Goal: Information Seeking & Learning: Learn about a topic

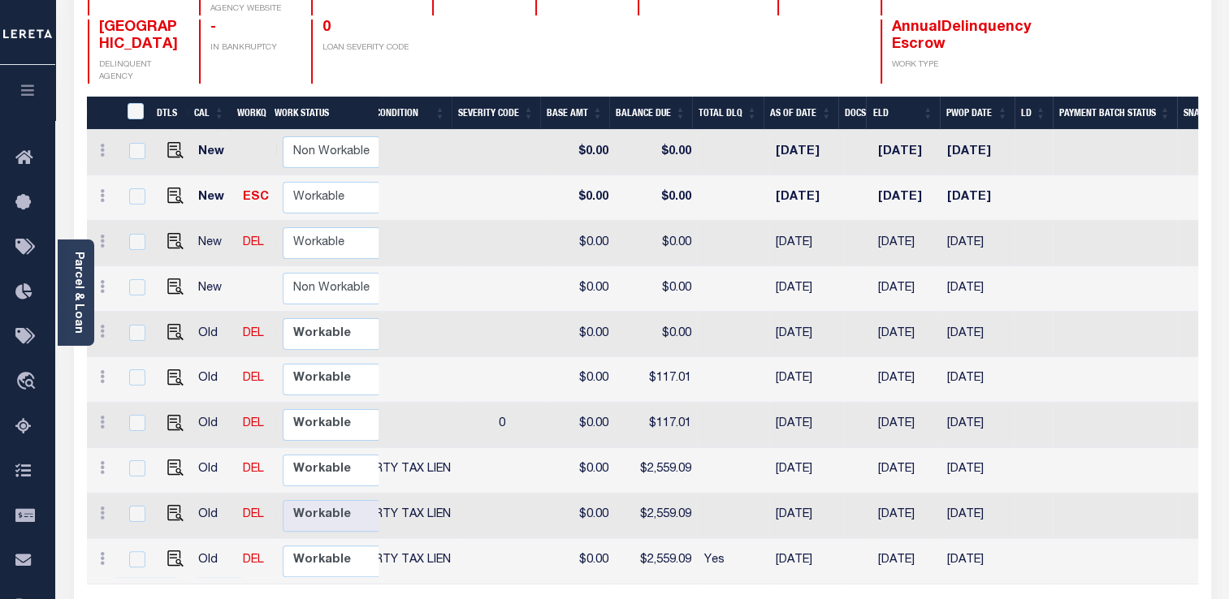
scroll to position [0, 490]
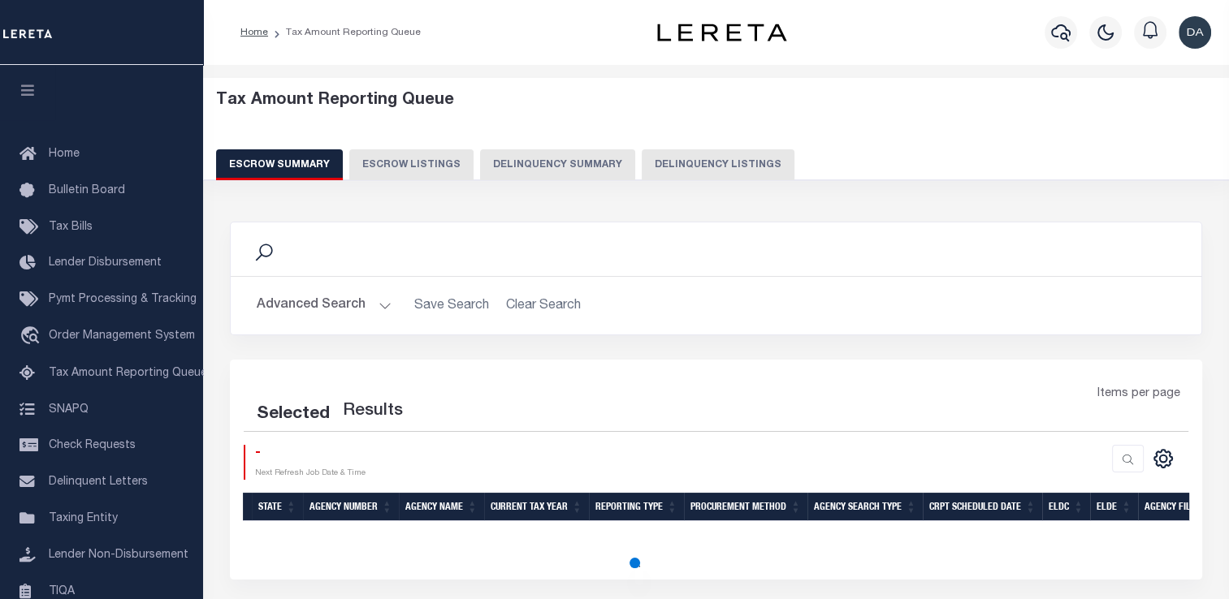
click at [553, 164] on button "Delinquency Summary" at bounding box center [557, 164] width 155 height 31
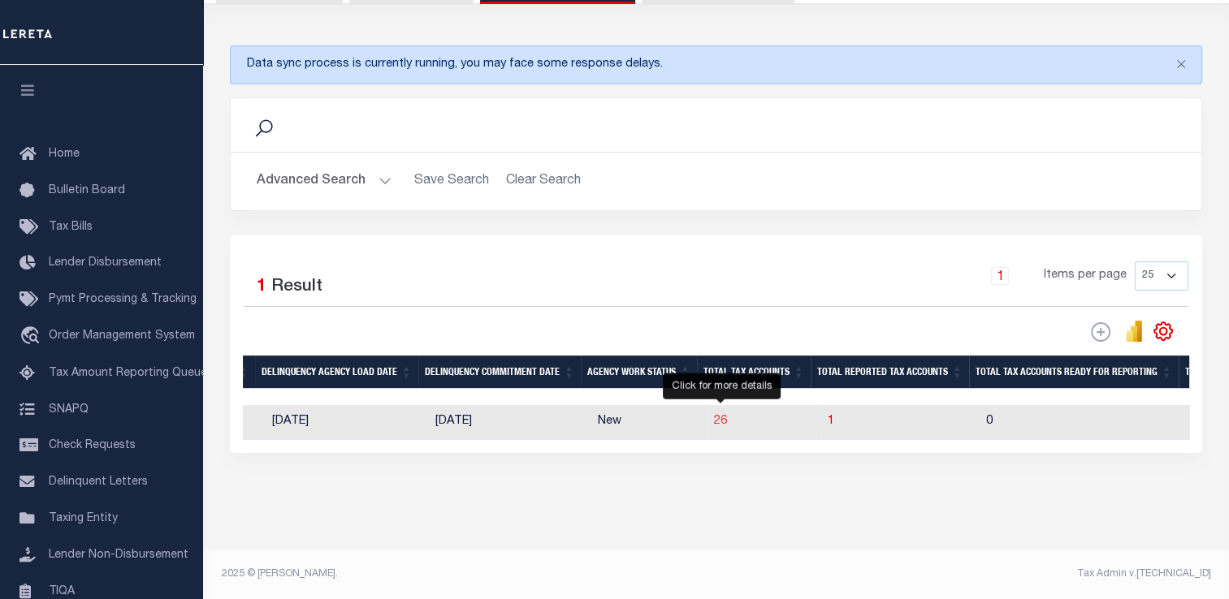
click at [718, 417] on span "26" at bounding box center [720, 421] width 13 height 11
select select "100"
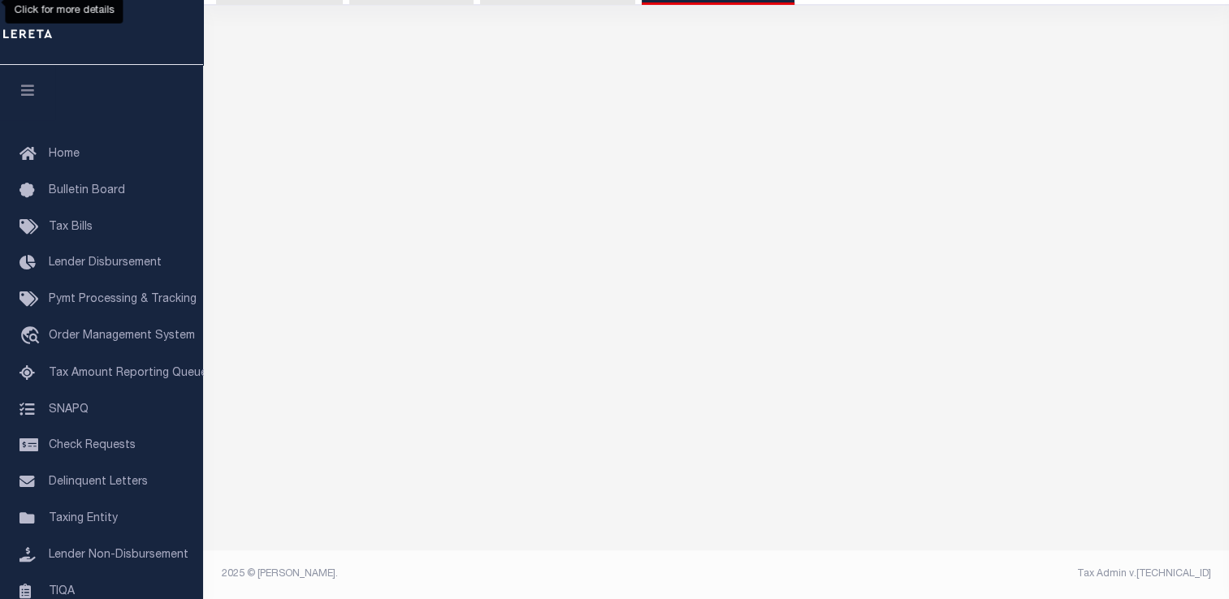
scroll to position [172, 0]
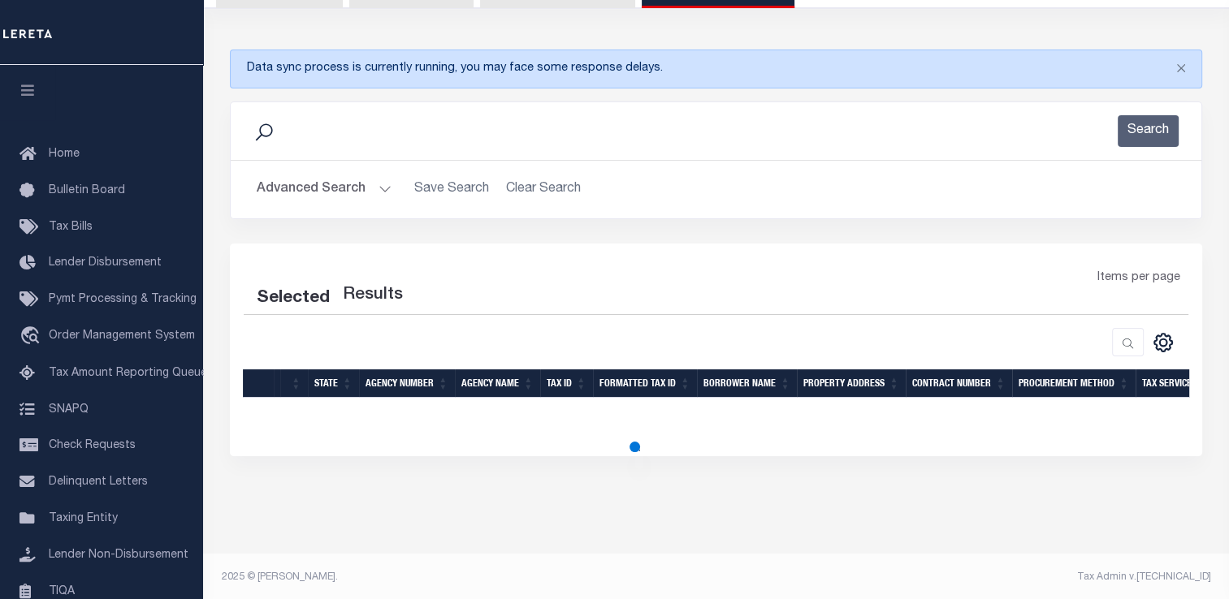
select select "100"
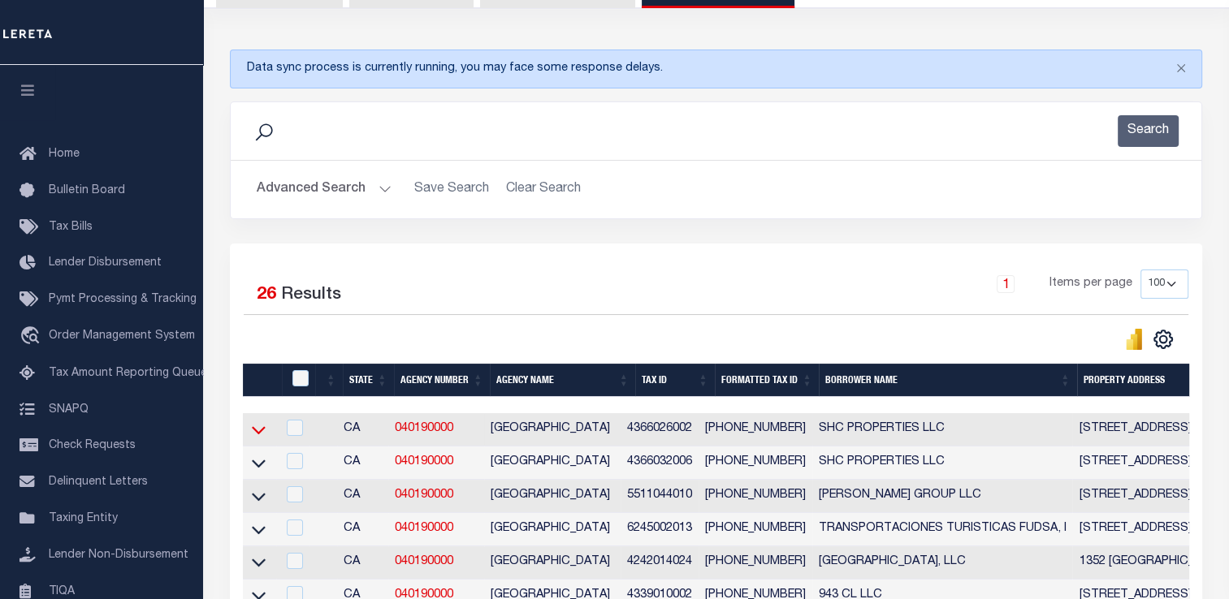
click at [259, 430] on icon at bounding box center [259, 429] width 14 height 17
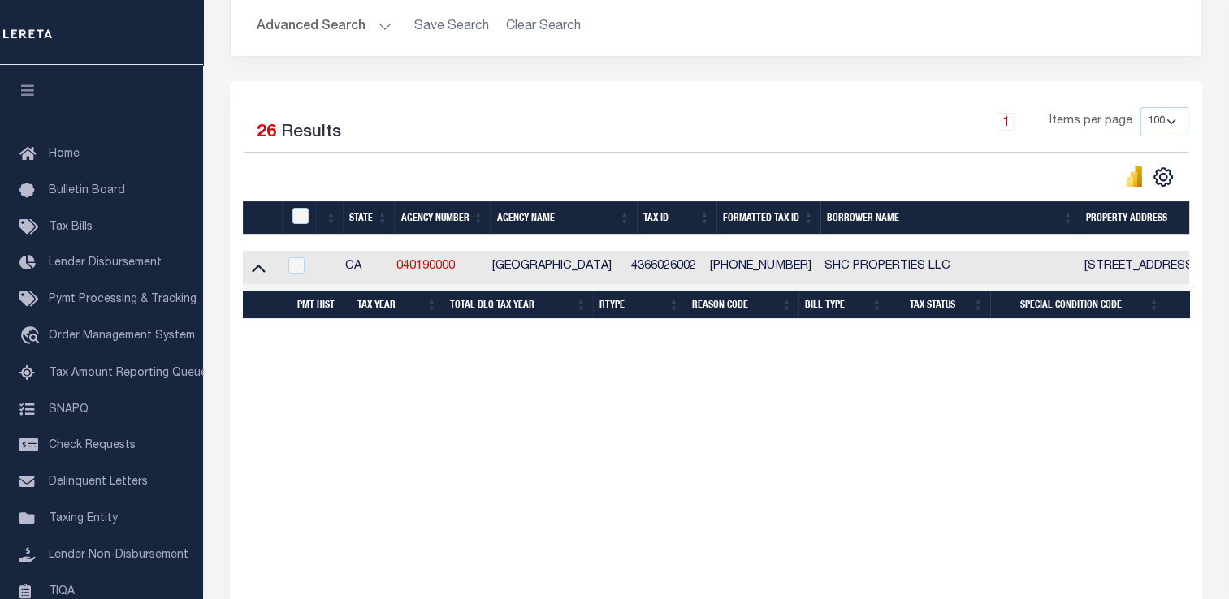
scroll to position [416, 0]
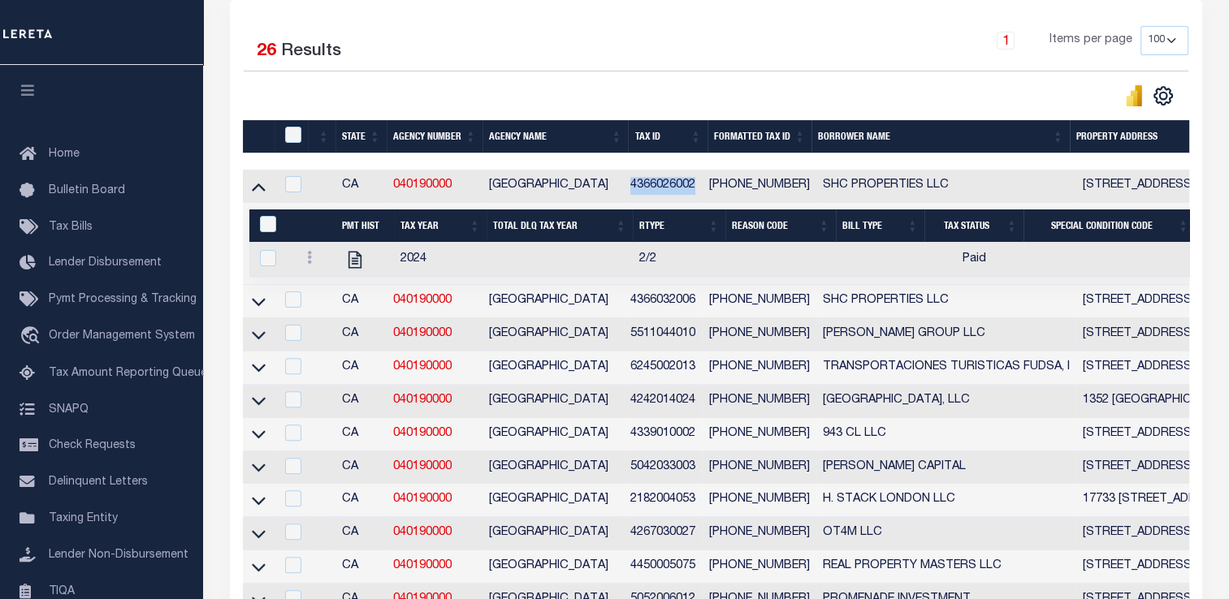
drag, startPoint x: 637, startPoint y: 188, endPoint x: 700, endPoint y: 181, distance: 63.8
click at [700, 181] on td "4366026002" at bounding box center [663, 186] width 79 height 33
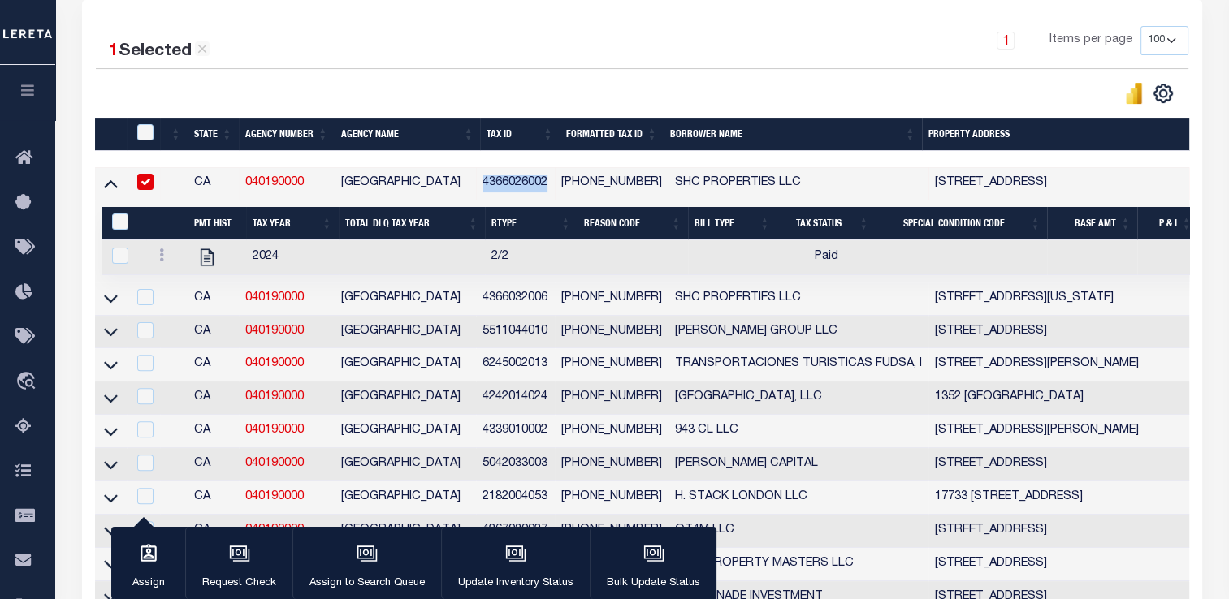
copy td "4366026002"
click at [465, 193] on td "[GEOGRAPHIC_DATA]" at bounding box center [405, 183] width 141 height 33
checkbox input "false"
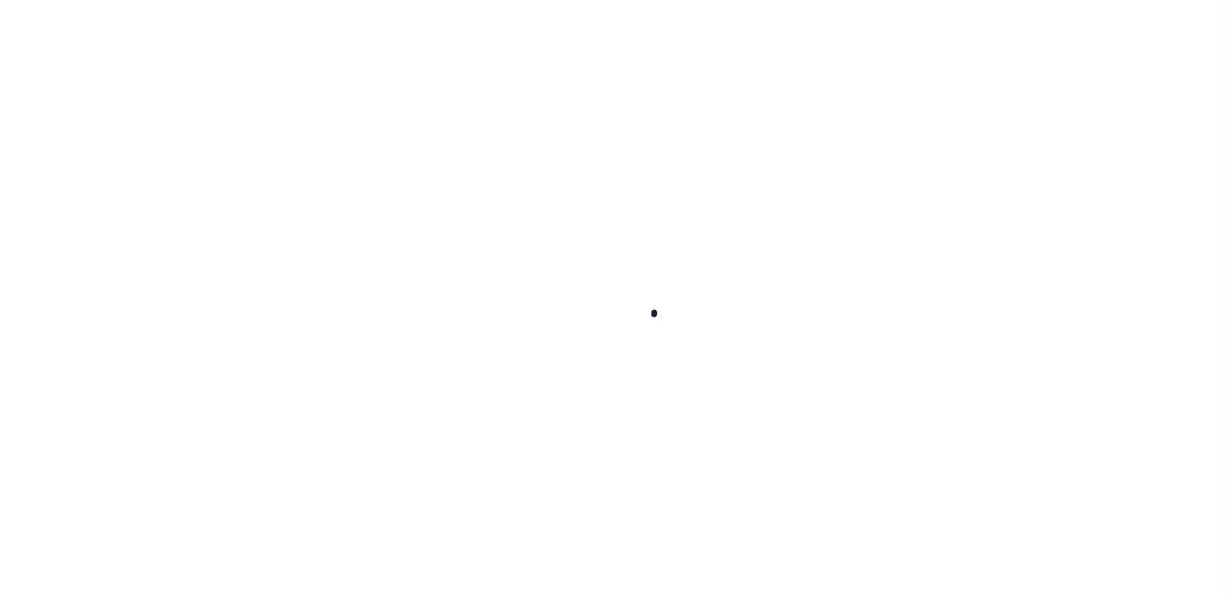
select select
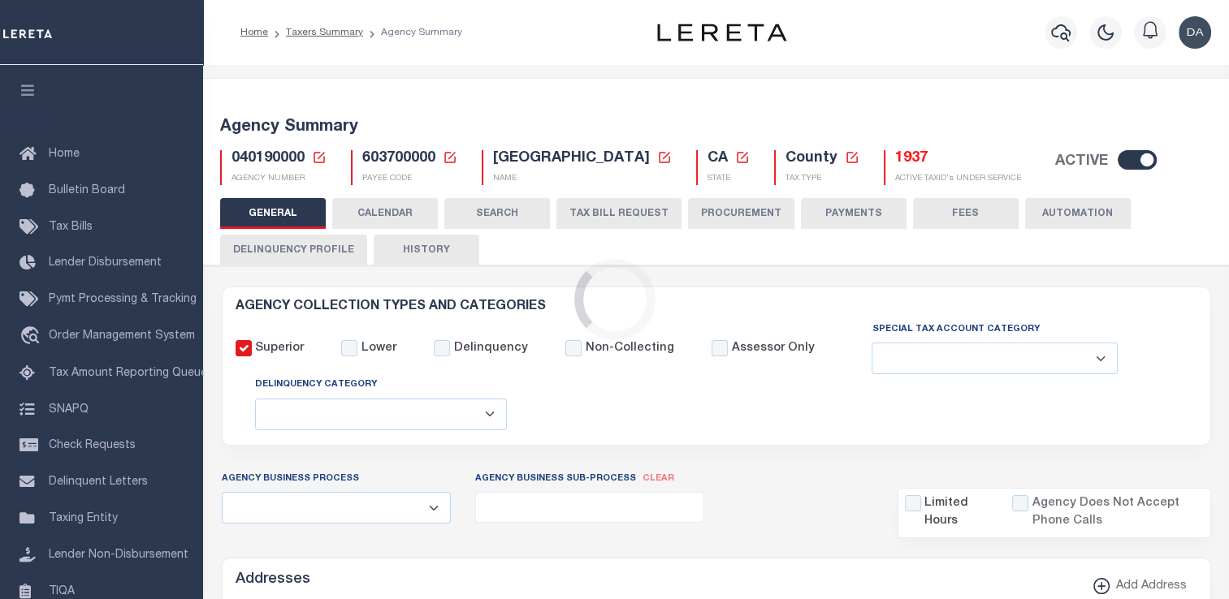
checkbox input "false"
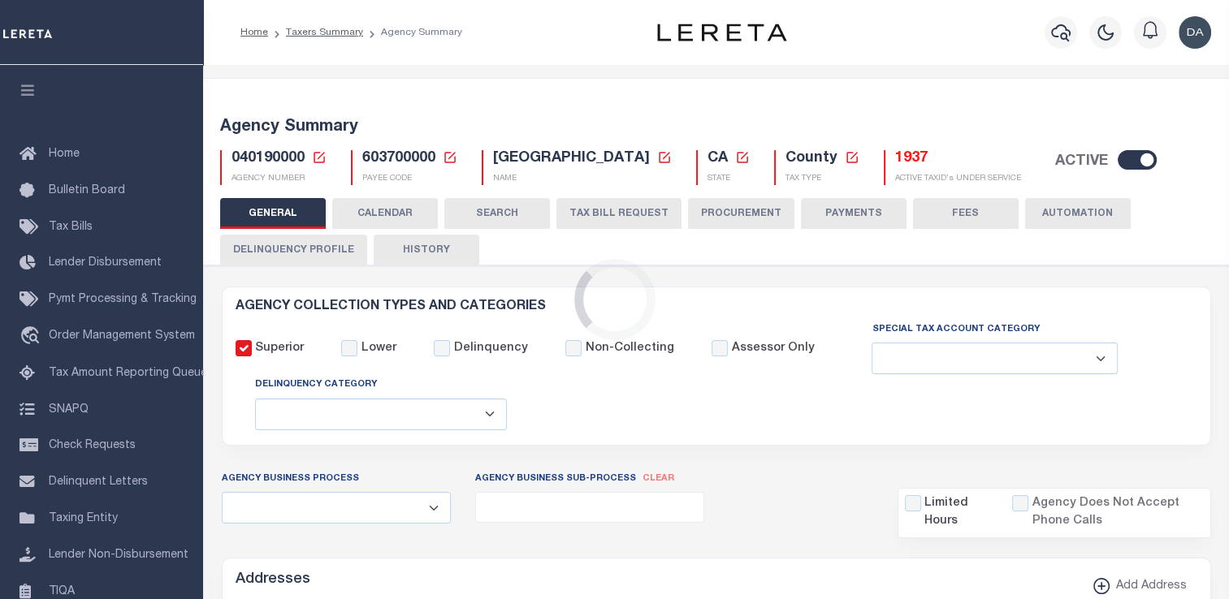
type input "603700000"
